Goal: Communication & Community: Answer question/provide support

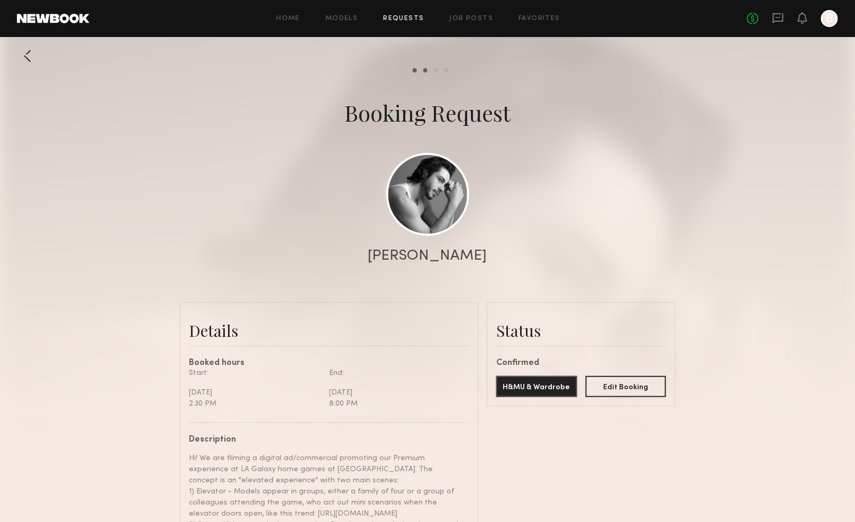
scroll to position [214, 0]
click at [24, 50] on div at bounding box center [27, 56] width 21 height 21
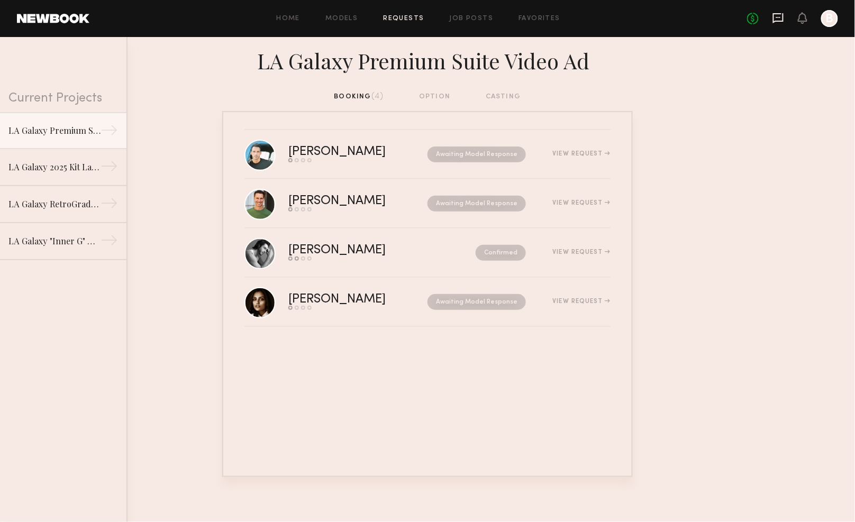
click at [776, 18] on icon at bounding box center [779, 18] width 12 height 12
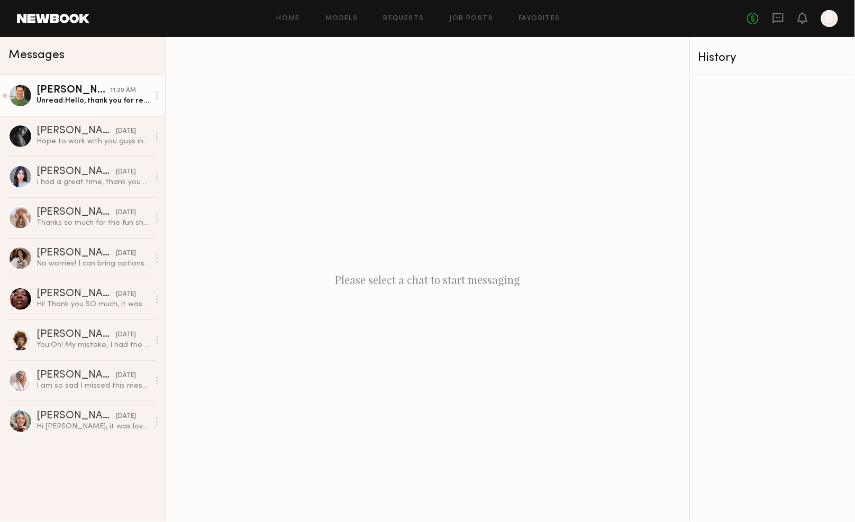
click at [73, 97] on div "Unread: Hello, thank you for reaching out in the opportunity for this booking. …" at bounding box center [93, 101] width 113 height 10
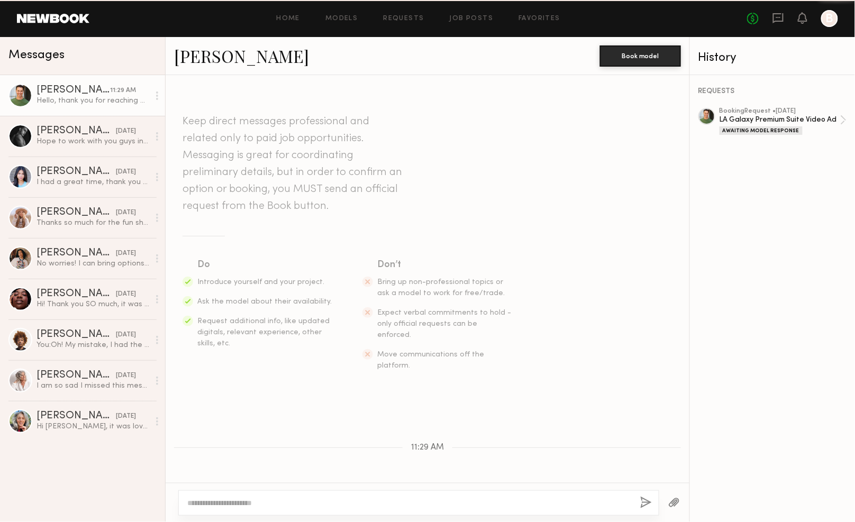
scroll to position [83, 0]
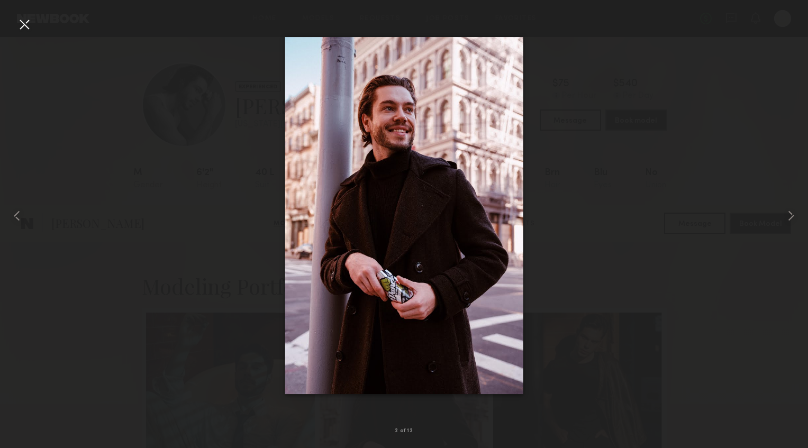
scroll to position [305, 0]
